Goal: Book appointment/travel/reservation

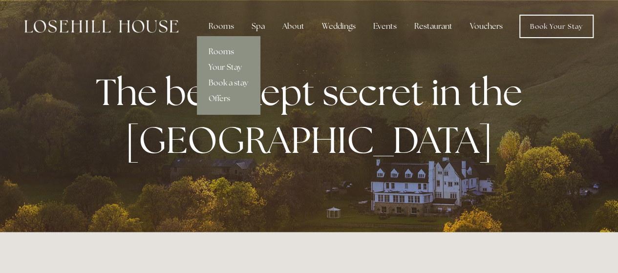
click at [217, 53] on link "Rooms" at bounding box center [228, 52] width 63 height 16
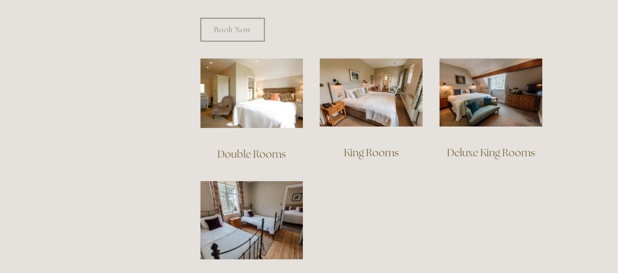
scroll to position [646, 0]
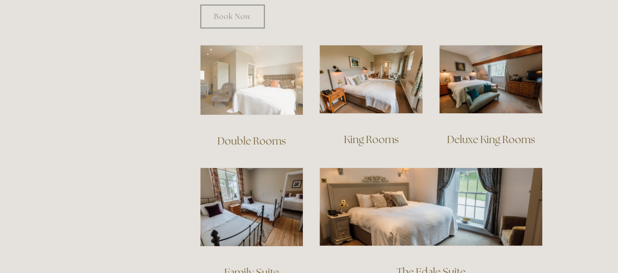
click at [247, 67] on img at bounding box center [251, 80] width 103 height 70
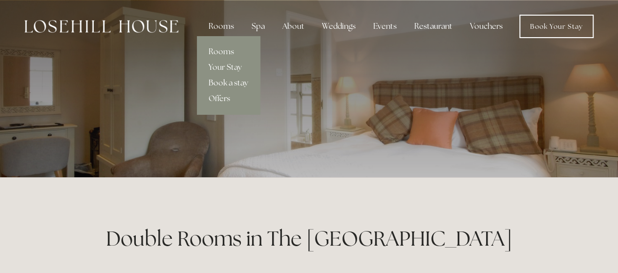
click at [233, 81] on link "Book a stay" at bounding box center [228, 83] width 63 height 16
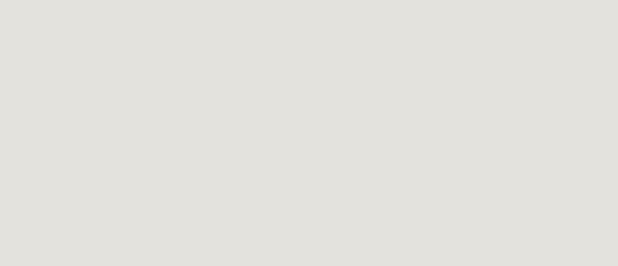
scroll to position [369, 0]
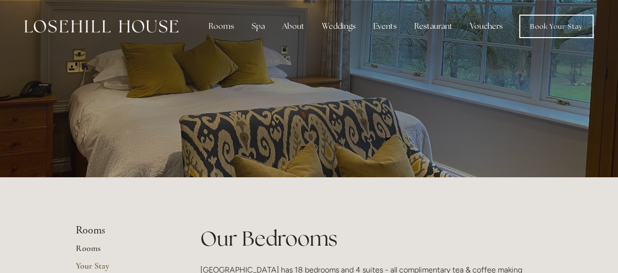
scroll to position [646, 0]
